Goal: Information Seeking & Learning: Learn about a topic

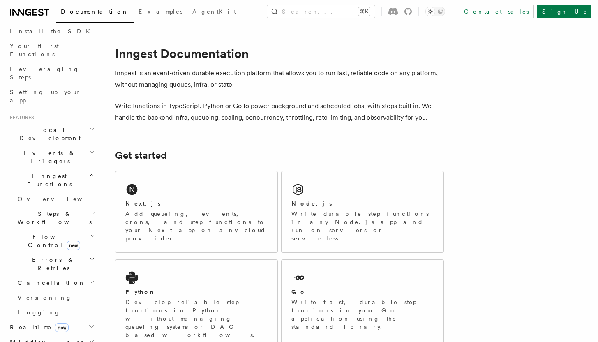
scroll to position [100, 0]
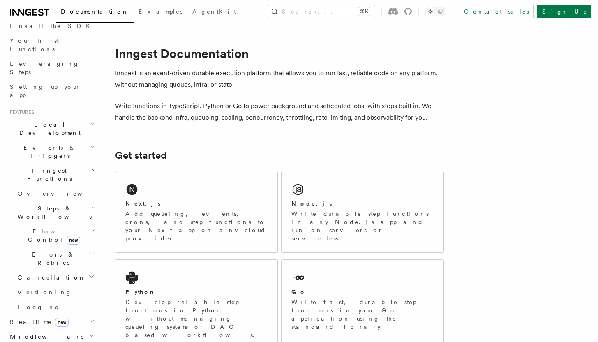
click at [90, 227] on icon "button" at bounding box center [92, 230] width 5 height 7
click at [18, 318] on span "Realtime new" at bounding box center [38, 322] width 62 height 8
click at [38, 333] on span "Overview" at bounding box center [60, 336] width 85 height 7
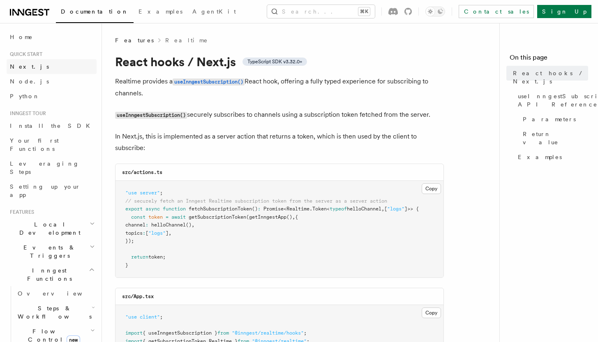
click at [39, 64] on link "Next.js" at bounding box center [52, 66] width 90 height 15
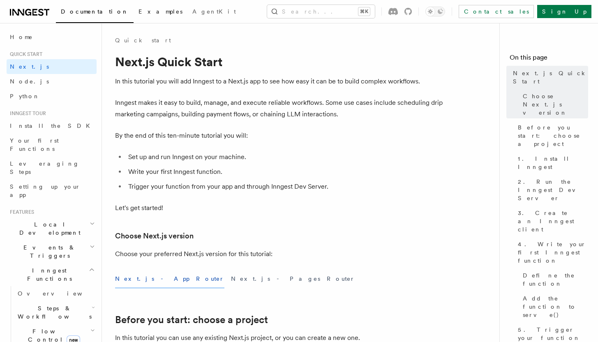
click at [134, 16] on link "Examples" at bounding box center [161, 12] width 54 height 20
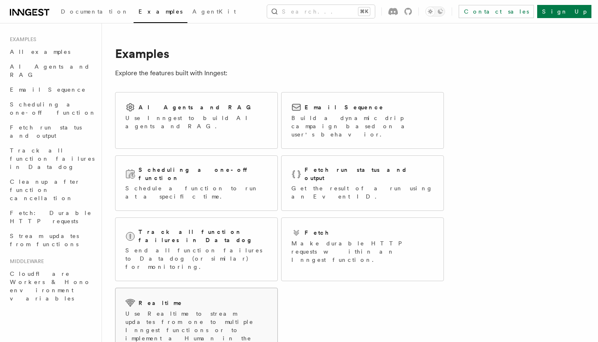
click at [200, 298] on div "Realtime Use Realtime to stream updates from one to multiple Inngest functions …" at bounding box center [196, 324] width 142 height 53
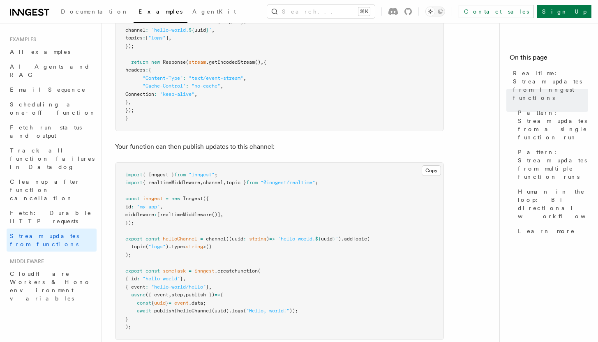
scroll to position [337, 0]
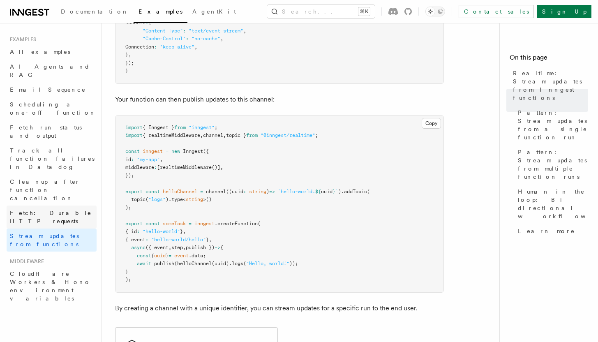
click at [62, 210] on span "Fetch: Durable HTTP requests" at bounding box center [51, 217] width 82 height 15
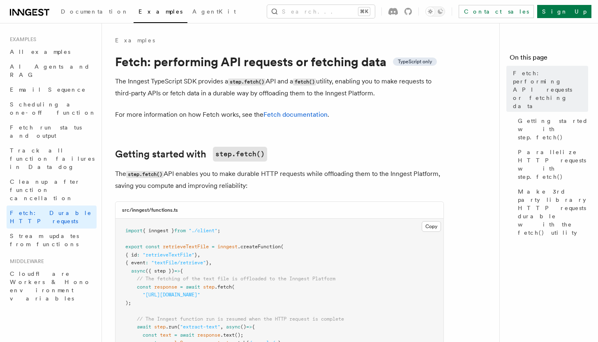
scroll to position [95, 0]
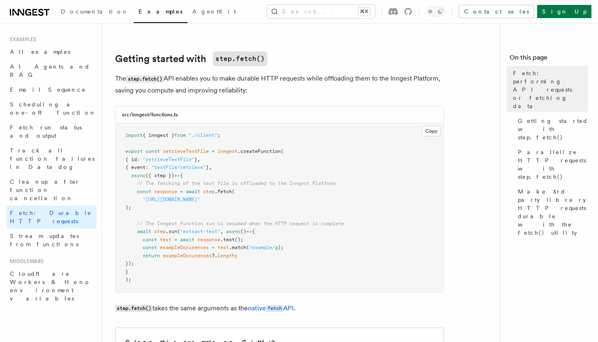
click at [515, 249] on nav "On this page Fetch: performing API requests or fetching data Getting started wi…" at bounding box center [548, 182] width 99 height 319
